Goal: Information Seeking & Learning: Learn about a topic

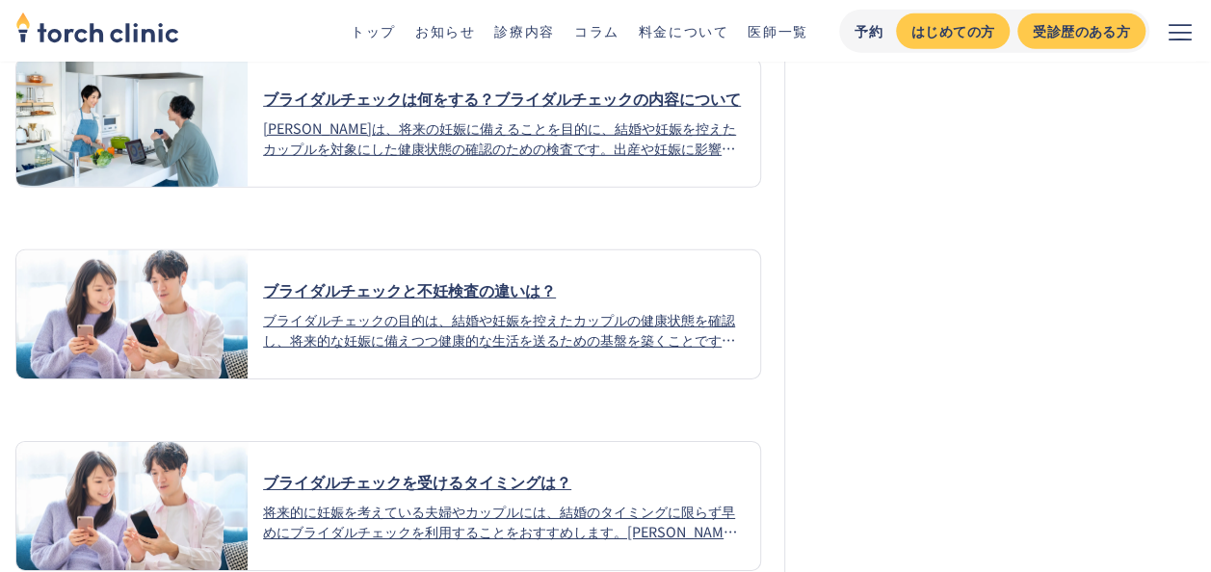
scroll to position [13878, 0]
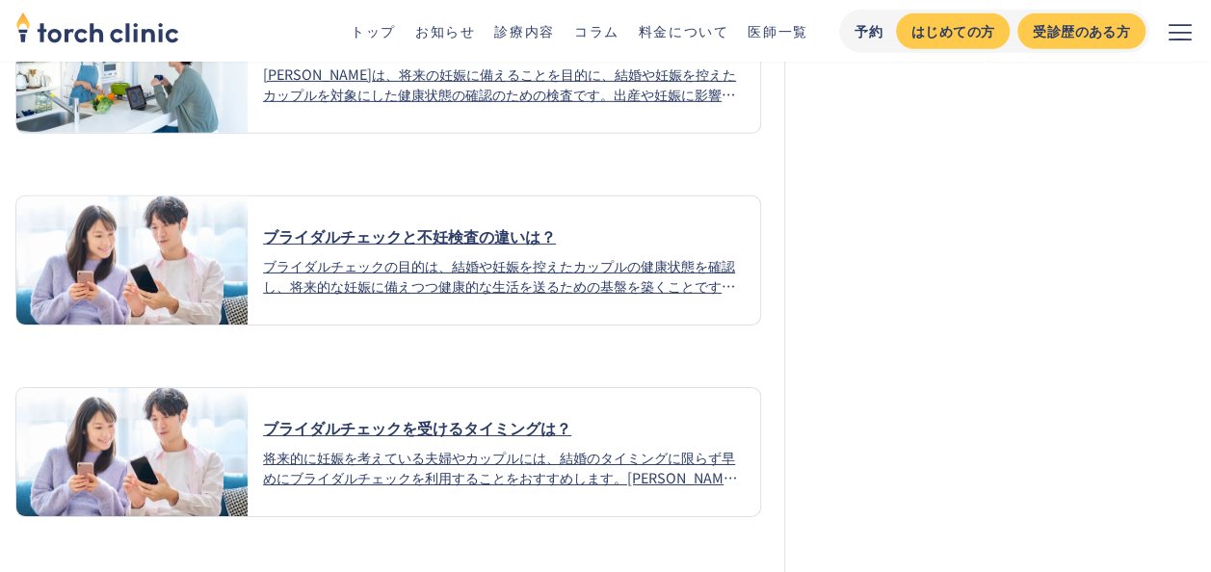
click at [432, 255] on div "ブライダルチェックの目的は、結婚や妊娠を控えたカップルの健康状態を確認し、将来的な妊娠に備えつつ健康的な生活を送るための基盤を築くことです。出産や妊娠に影響が…" at bounding box center [504, 275] width 482 height 41
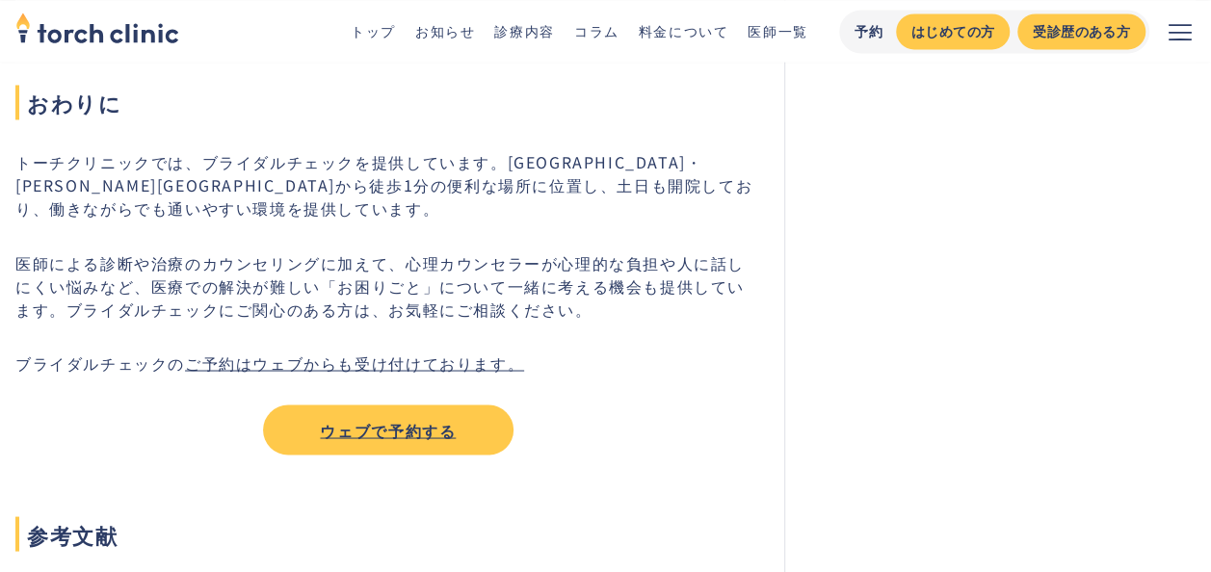
scroll to position [8867, 0]
